Goal: Find contact information: Find contact information

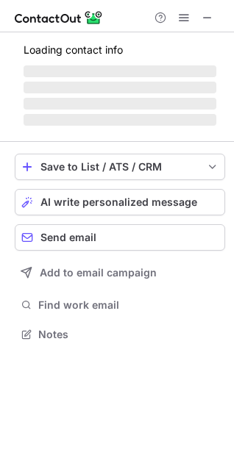
scroll to position [7, 7]
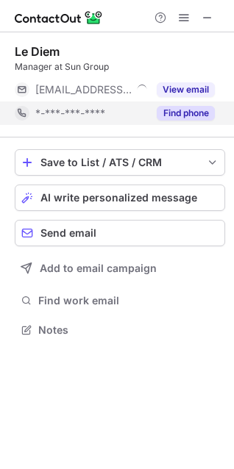
click at [198, 120] on button "Find phone" at bounding box center [186, 113] width 58 height 15
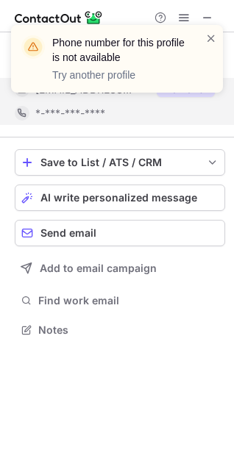
click at [197, 93] on div "Phone number for this profile is not available Try another profile" at bounding box center [116, 64] width 235 height 109
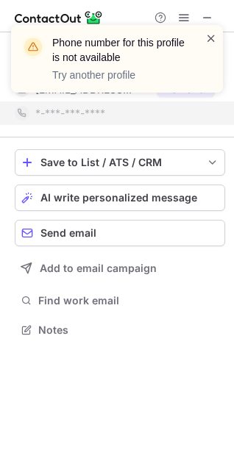
click at [209, 39] on span at bounding box center [211, 38] width 12 height 15
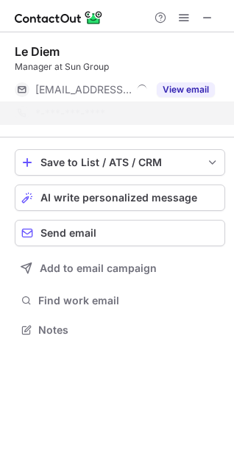
click at [193, 93] on div "Phone number for this profile is not available Try another profile" at bounding box center [116, 64] width 235 height 109
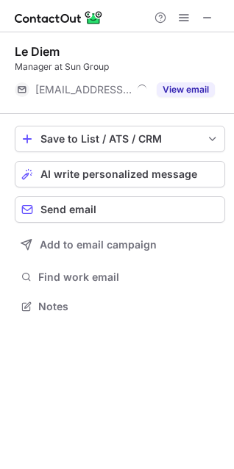
click at [193, 93] on button "View email" at bounding box center [186, 89] width 58 height 15
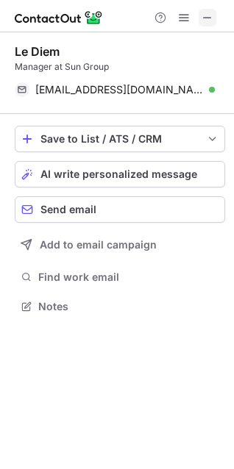
click at [209, 18] on span at bounding box center [207, 18] width 12 height 12
